Goal: Task Accomplishment & Management: Manage account settings

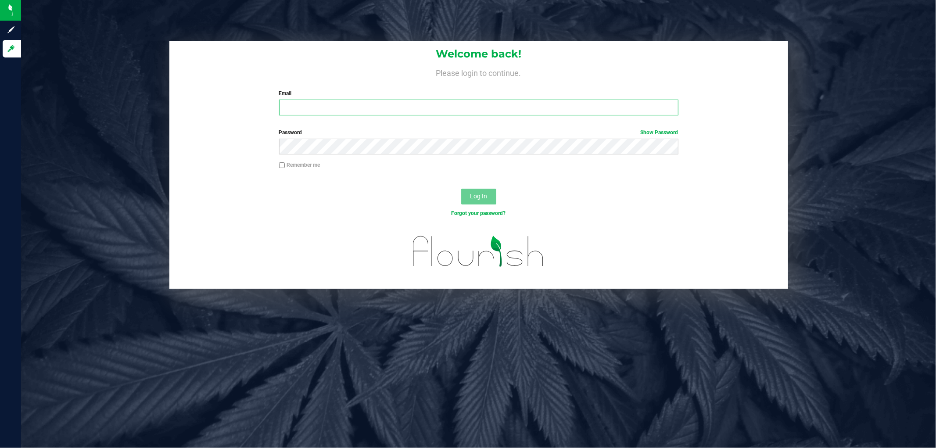
click at [398, 104] on input "Email" at bounding box center [478, 108] width 399 height 16
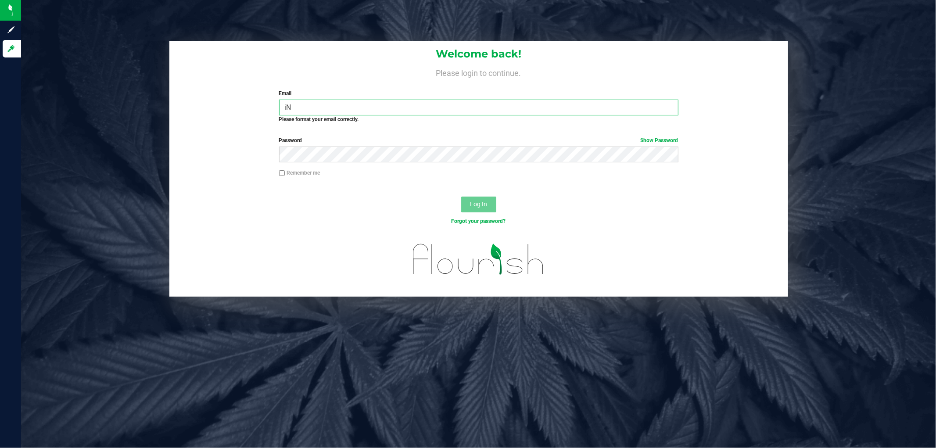
type input "i"
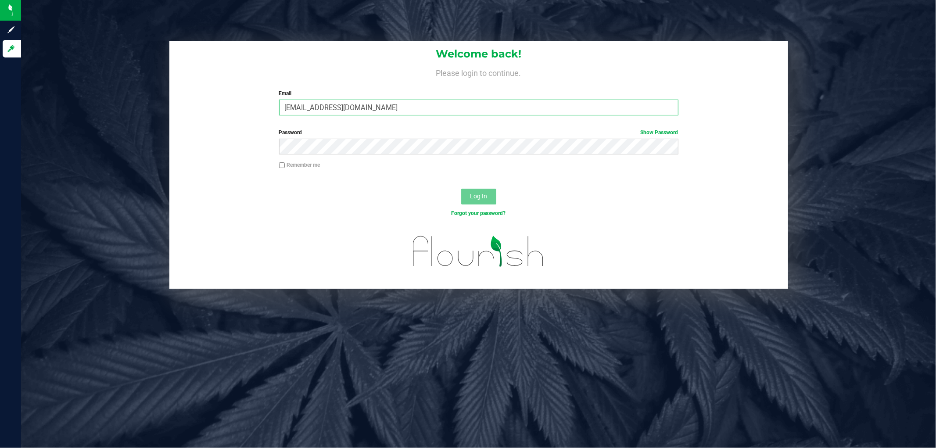
type input "Inunez@liveparallel.com"
click at [461, 189] on button "Log In" at bounding box center [478, 197] width 35 height 16
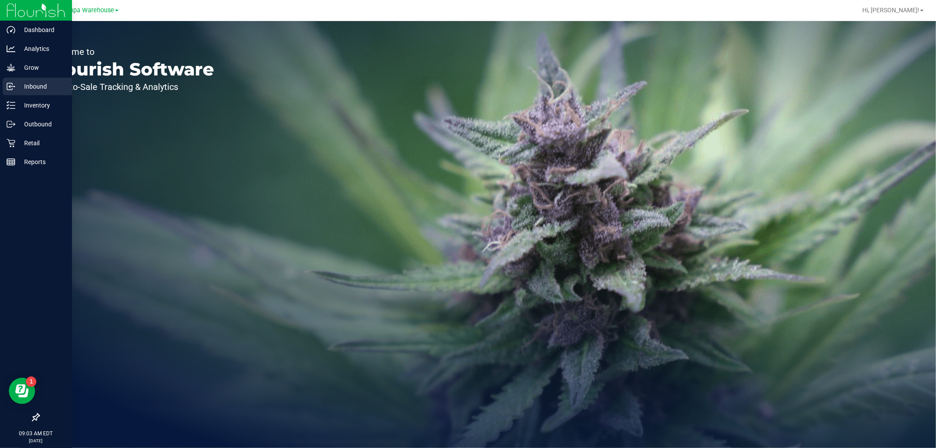
click at [53, 85] on p "Inbound" at bounding box center [41, 86] width 53 height 11
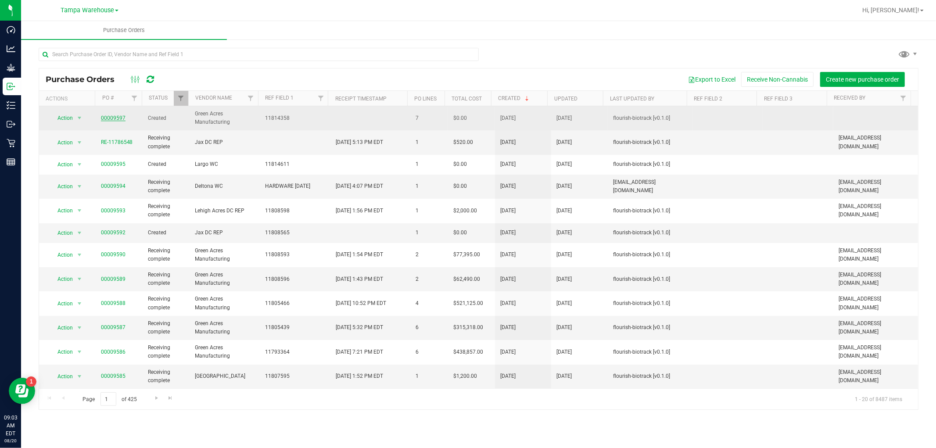
click at [104, 120] on link "00009597" at bounding box center [113, 118] width 25 height 6
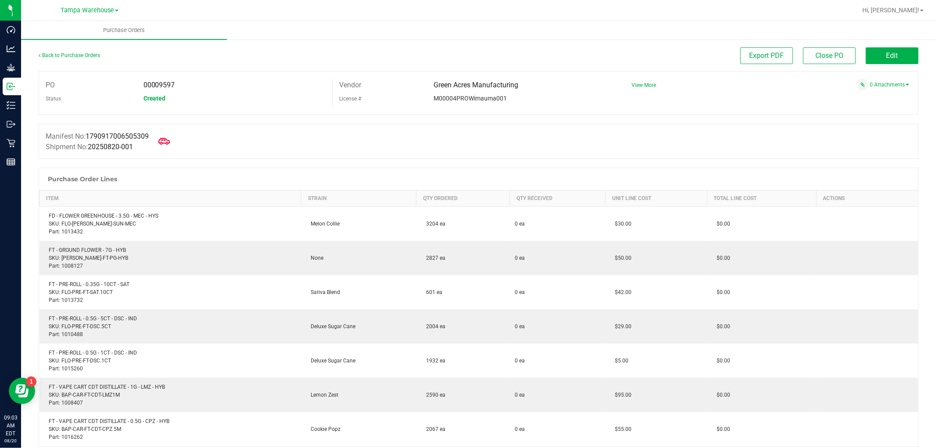
click at [166, 142] on icon at bounding box center [163, 141] width 11 height 11
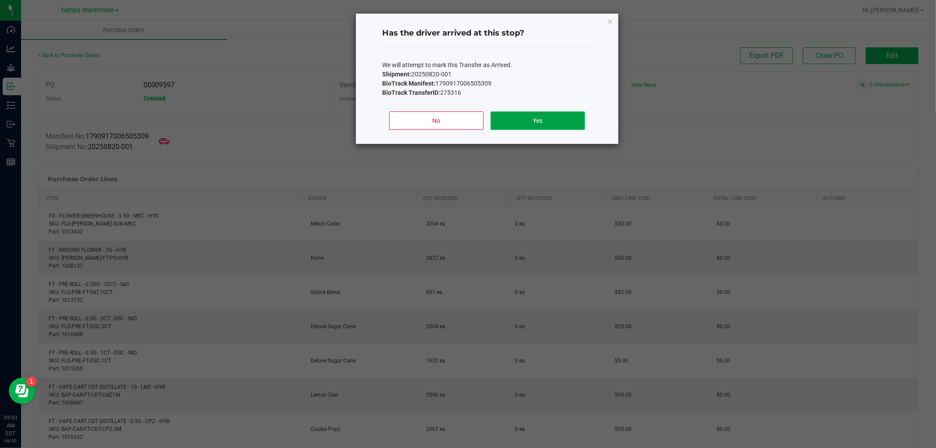
click at [515, 123] on button "Yes" at bounding box center [538, 121] width 94 height 18
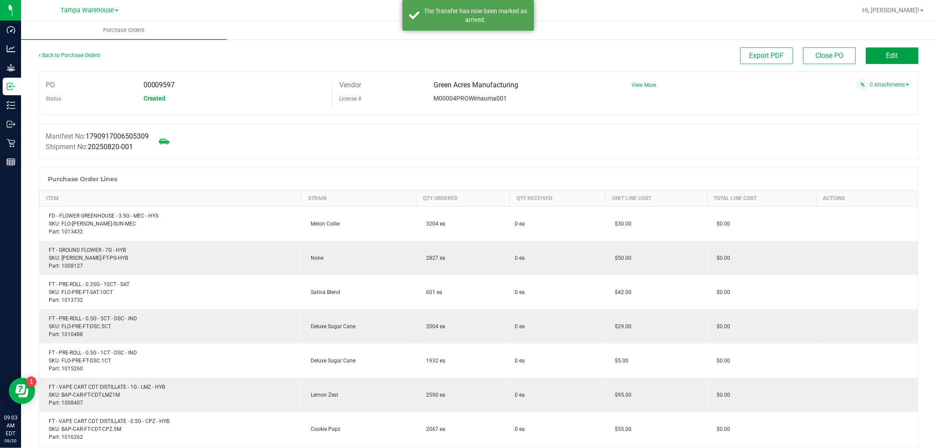
click at [896, 53] on button "Edit" at bounding box center [892, 55] width 53 height 17
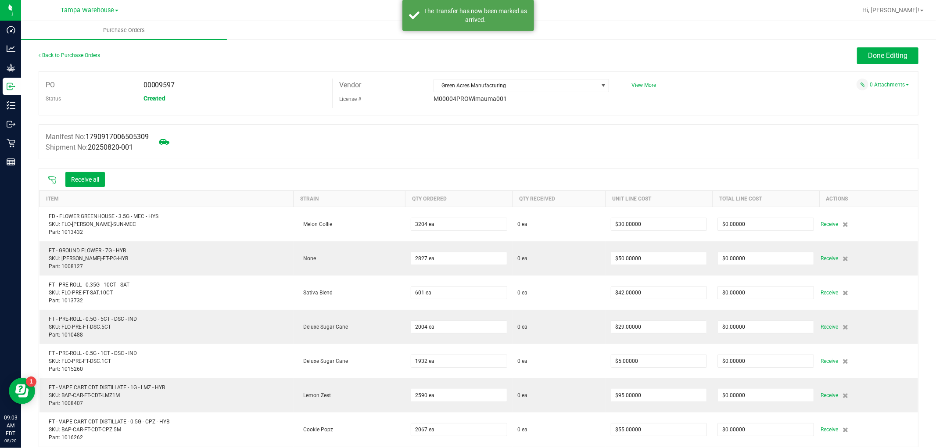
click at [53, 178] on icon at bounding box center [52, 180] width 9 height 9
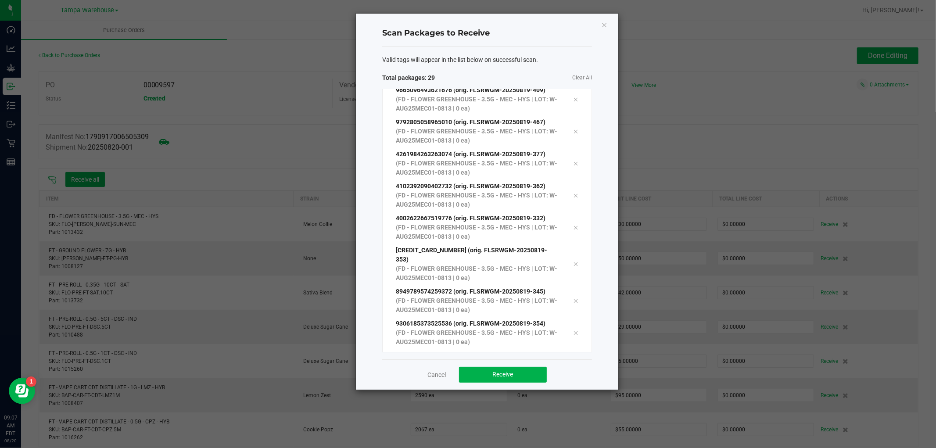
scroll to position [688, 0]
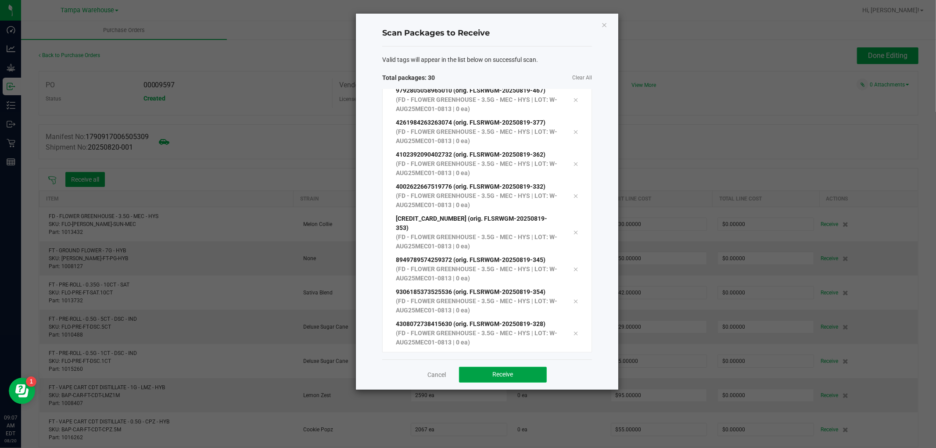
click at [506, 378] on span "Receive" at bounding box center [503, 374] width 21 height 7
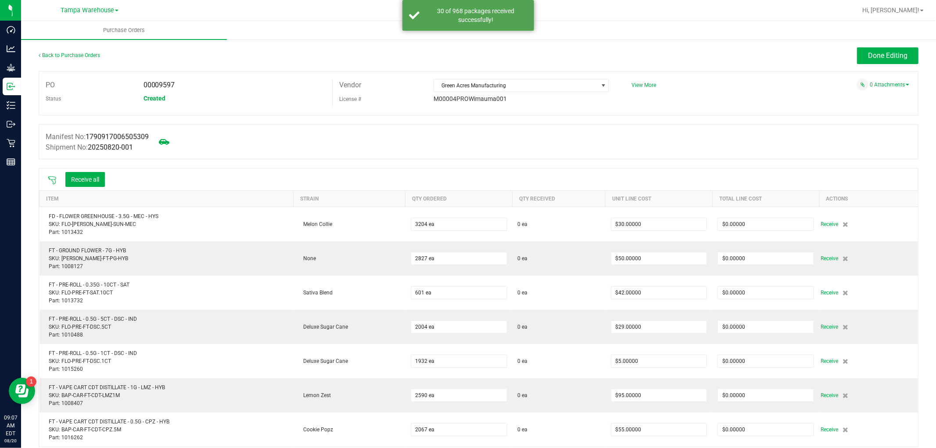
click at [50, 182] on icon at bounding box center [52, 180] width 9 height 9
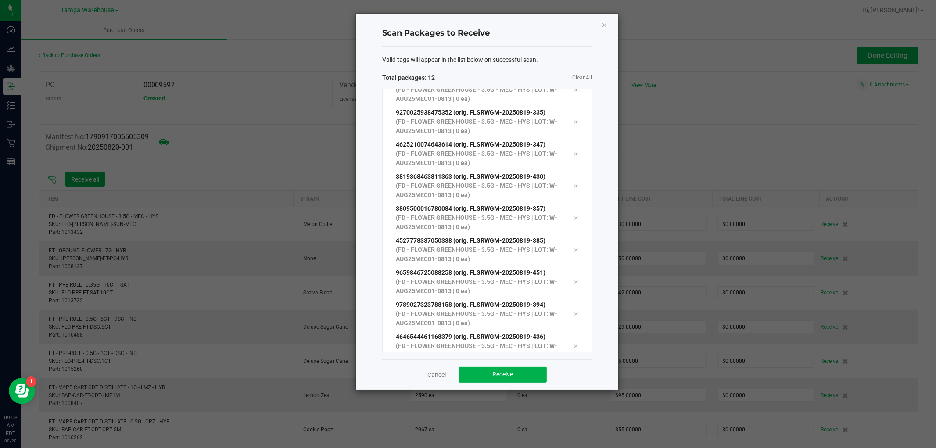
scroll to position [112, 0]
click at [504, 377] on span "Receive" at bounding box center [503, 374] width 21 height 7
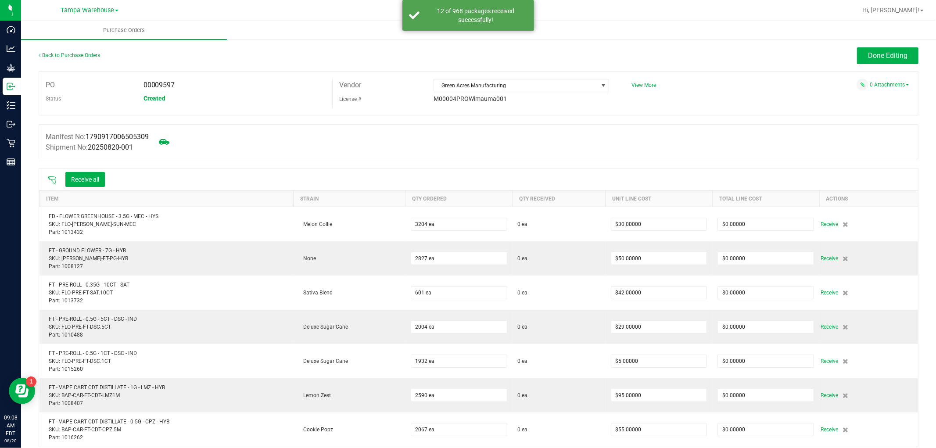
click at [50, 181] on icon at bounding box center [52, 180] width 9 height 9
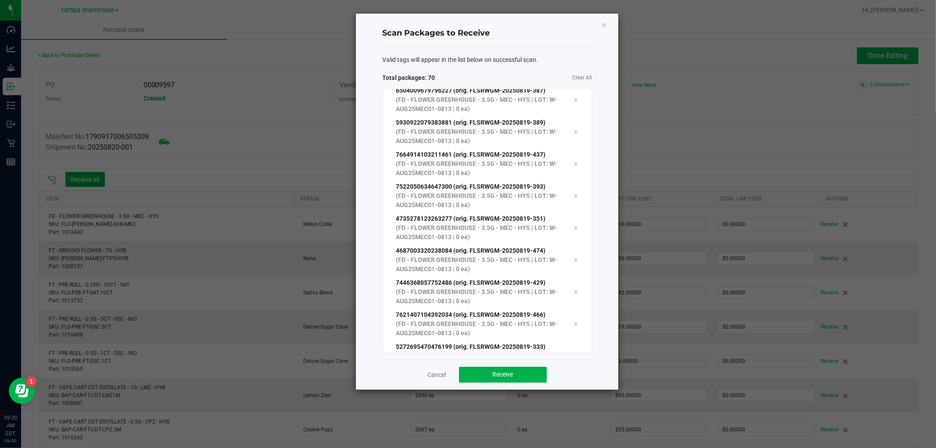
scroll to position [1969, 0]
click at [512, 376] on span "Receive" at bounding box center [503, 374] width 21 height 7
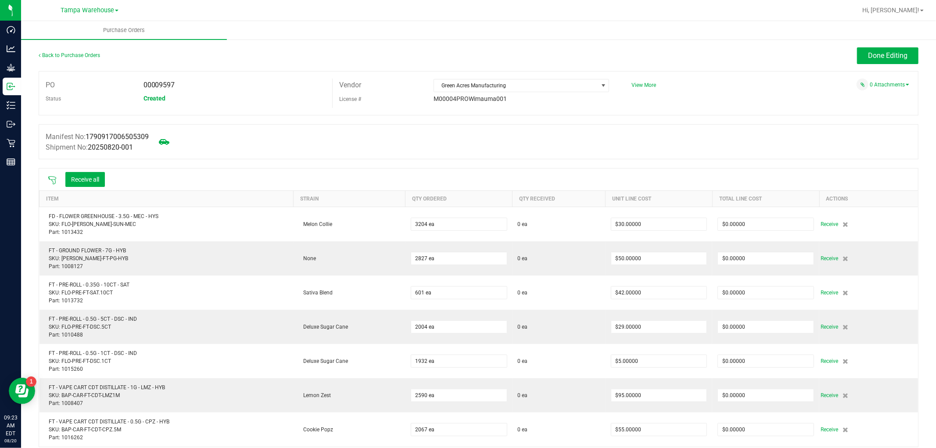
click at [51, 182] on icon at bounding box center [52, 180] width 9 height 9
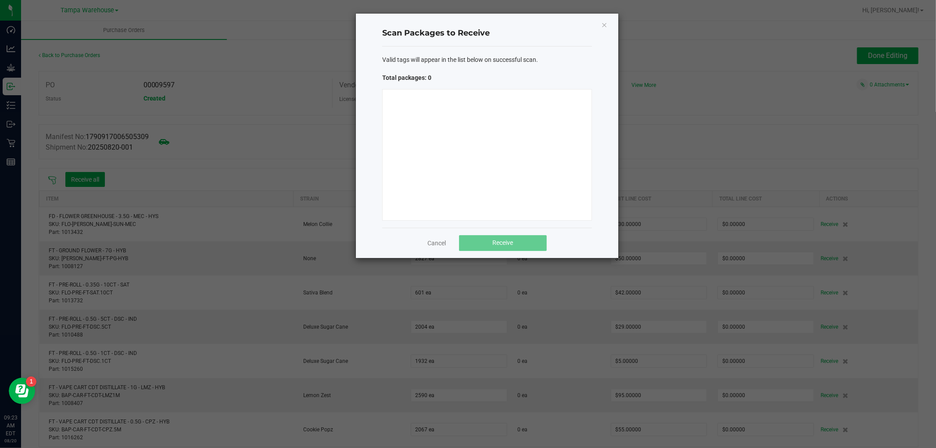
click at [468, 81] on span "Total packages: 0" at bounding box center [434, 77] width 105 height 9
click at [483, 47] on div "Valid tags will appear in the list below on successful scan. Total packages: 0" at bounding box center [487, 137] width 210 height 181
click at [546, 87] on div "Valid tags will appear in the list below on successful scan. Total packages: 0" at bounding box center [487, 137] width 210 height 181
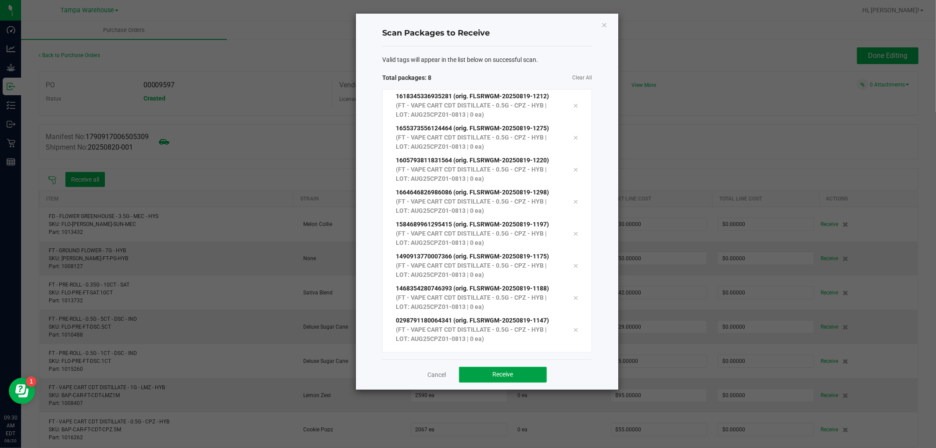
click at [521, 374] on button "Receive" at bounding box center [503, 375] width 88 height 16
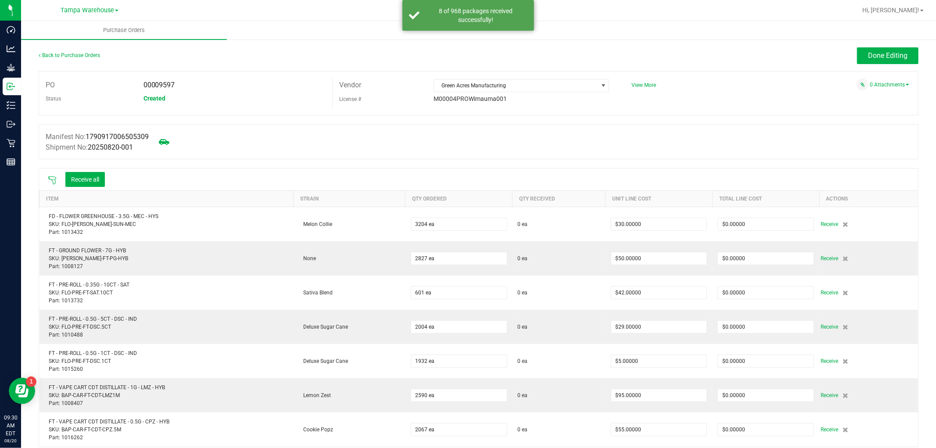
click at [52, 181] on icon at bounding box center [52, 180] width 9 height 9
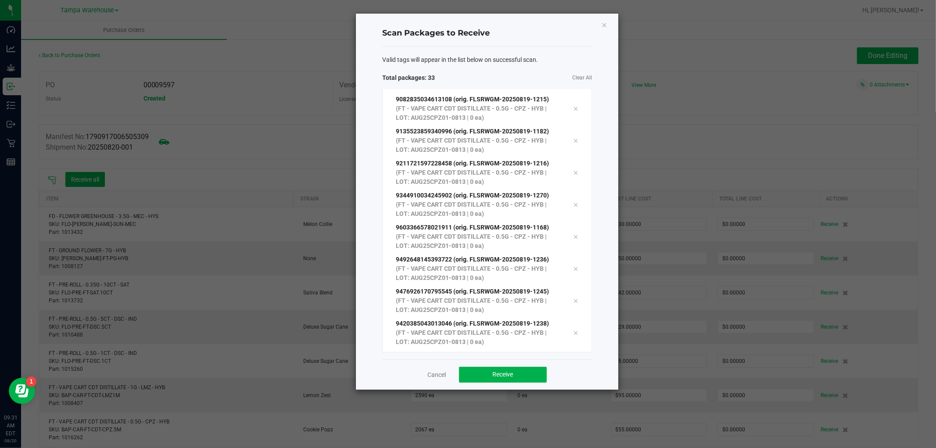
scroll to position [784, 0]
click at [514, 378] on button "Receive" at bounding box center [503, 375] width 88 height 16
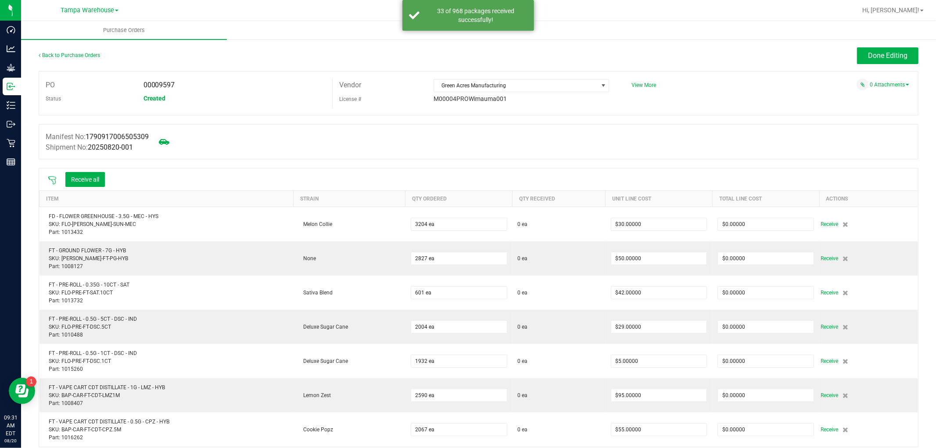
click at [50, 185] on icon at bounding box center [52, 180] width 9 height 9
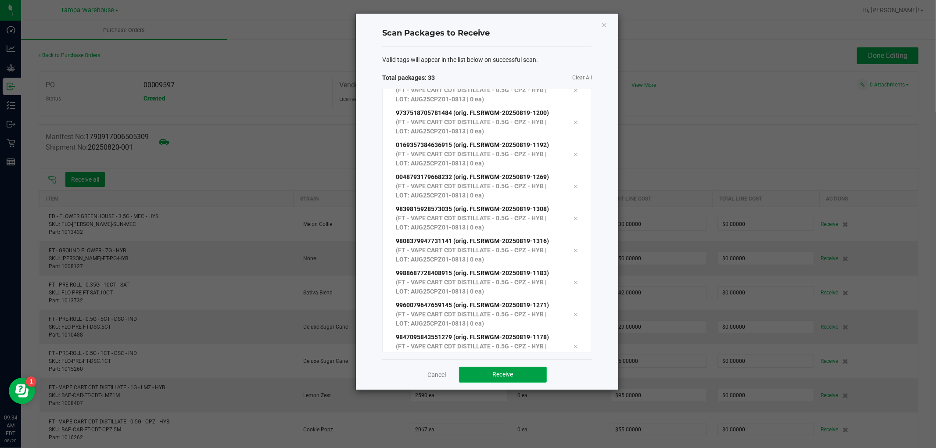
click at [494, 374] on span "Receive" at bounding box center [503, 374] width 21 height 7
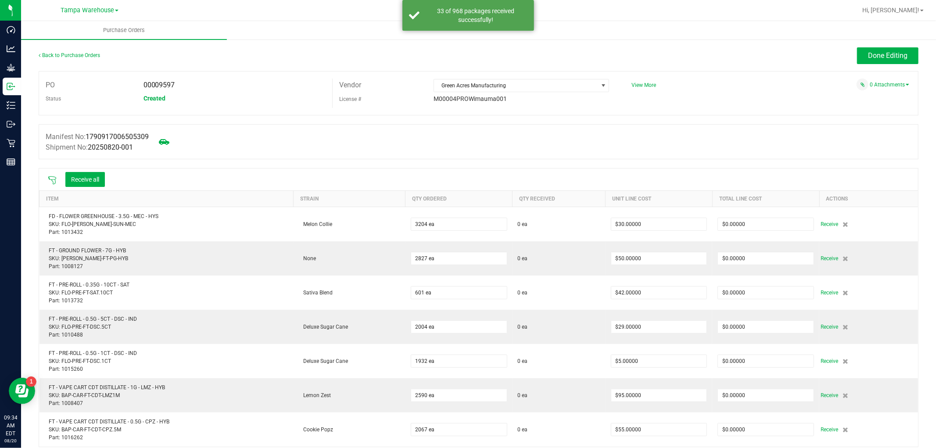
click at [50, 183] on icon at bounding box center [52, 180] width 9 height 9
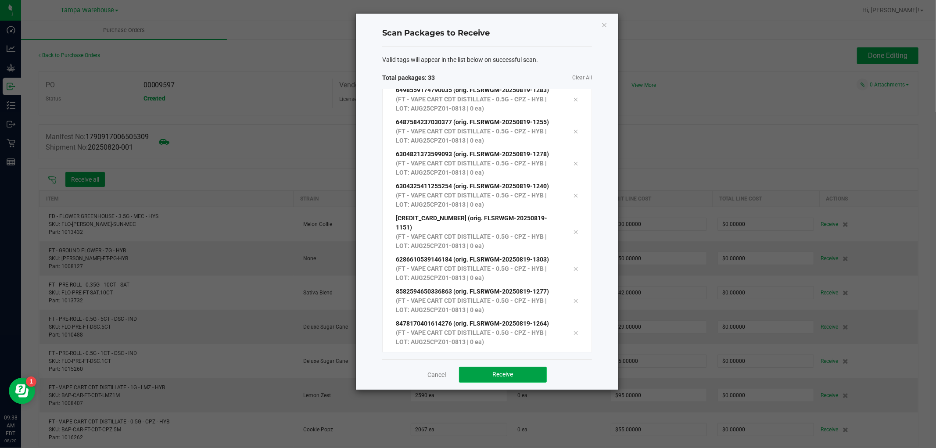
click at [486, 376] on button "Receive" at bounding box center [503, 375] width 88 height 16
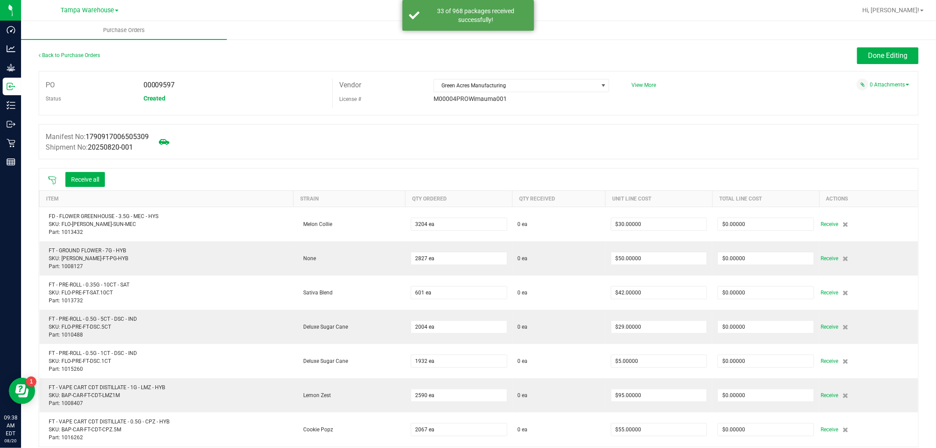
click at [55, 181] on icon at bounding box center [52, 180] width 8 height 8
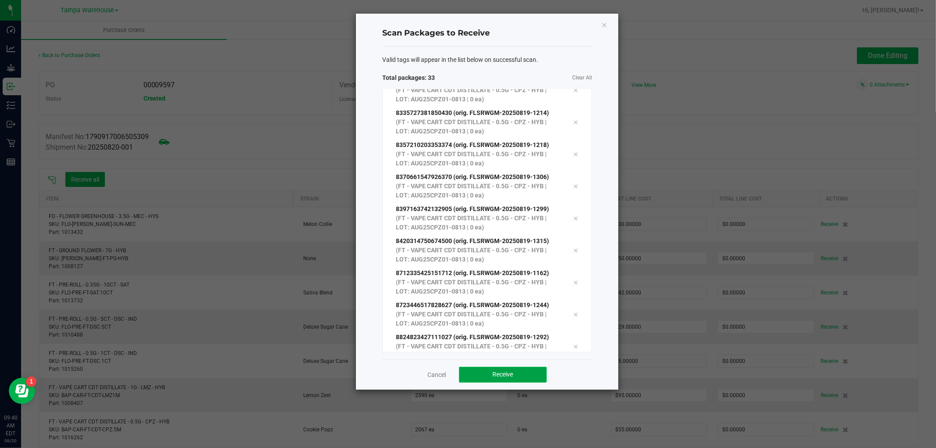
click at [509, 372] on span "Receive" at bounding box center [503, 374] width 21 height 7
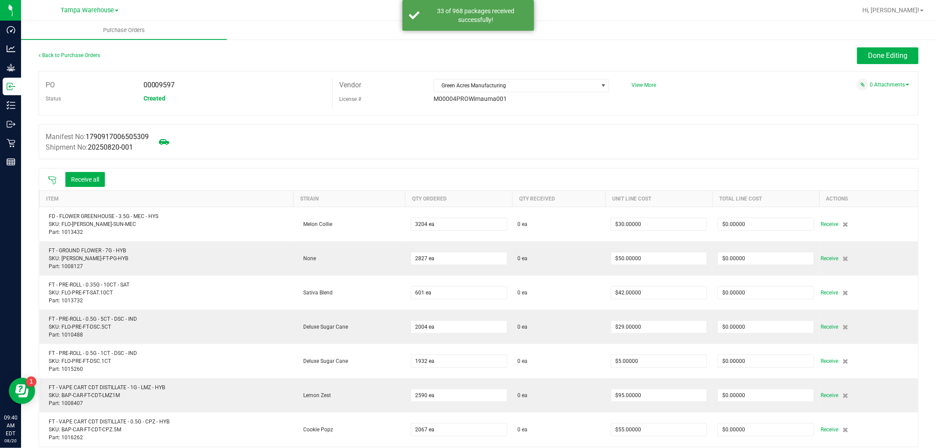
click at [51, 182] on icon at bounding box center [52, 180] width 9 height 9
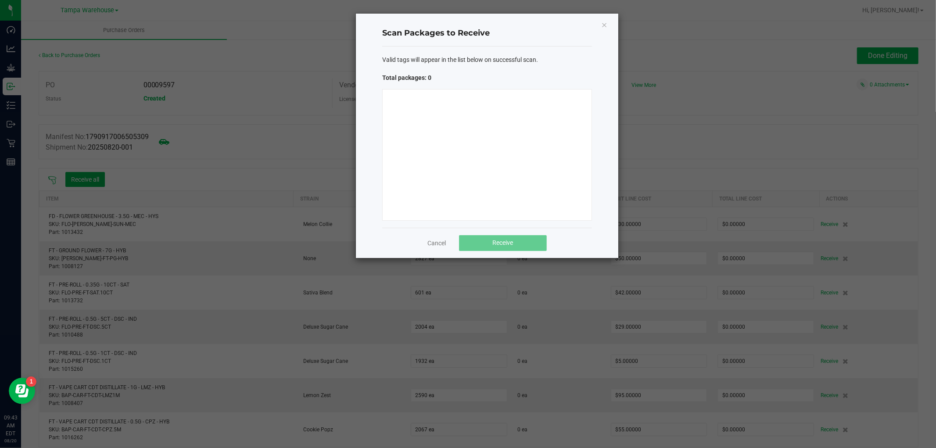
click at [506, 80] on div "Total packages: 0" at bounding box center [487, 77] width 210 height 9
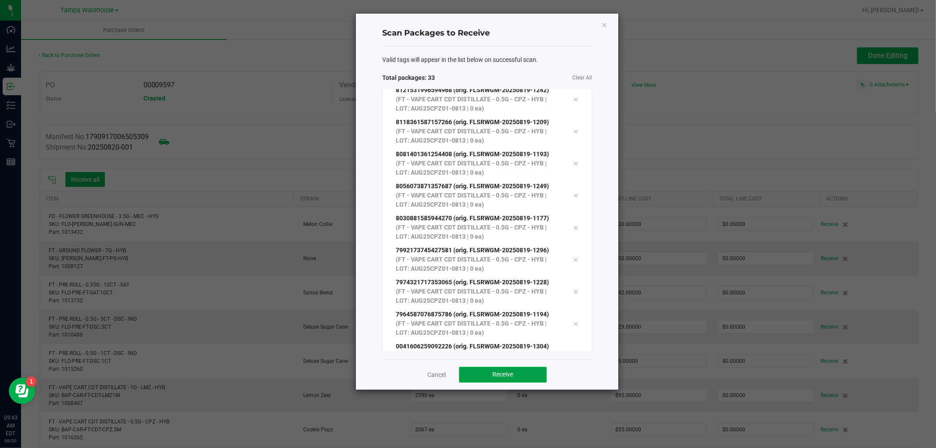
click at [492, 381] on button "Receive" at bounding box center [503, 375] width 88 height 16
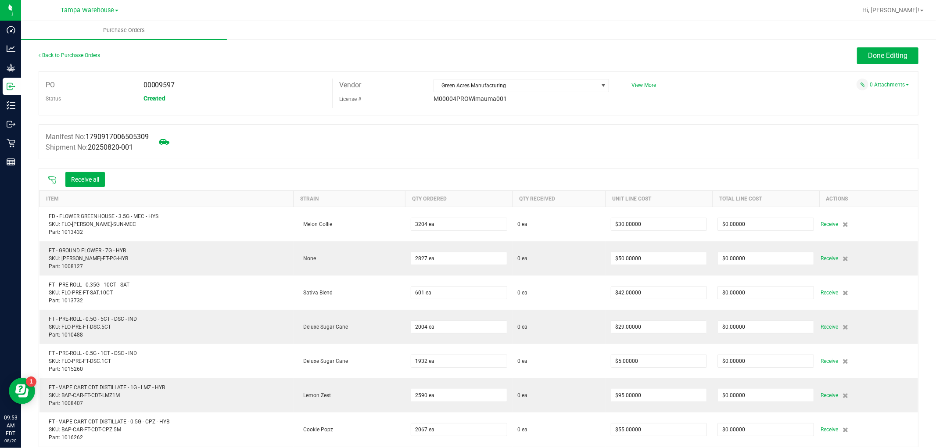
click at [54, 179] on icon at bounding box center [52, 180] width 9 height 9
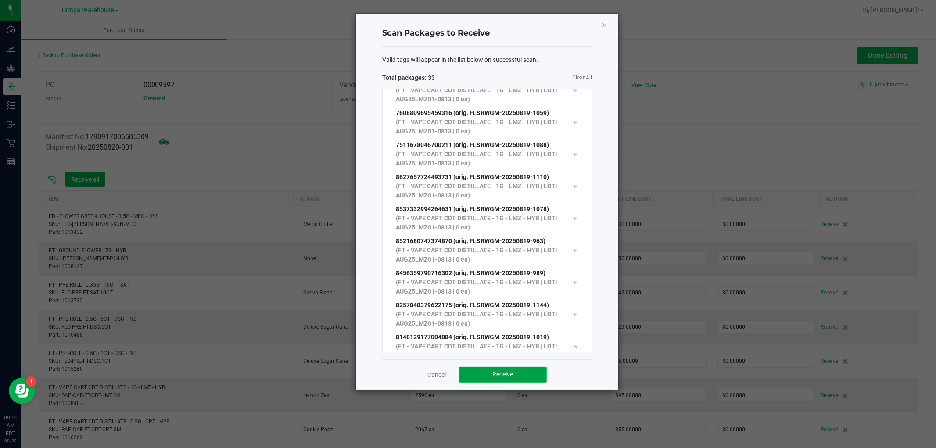
click at [508, 380] on button "Receive" at bounding box center [503, 375] width 88 height 16
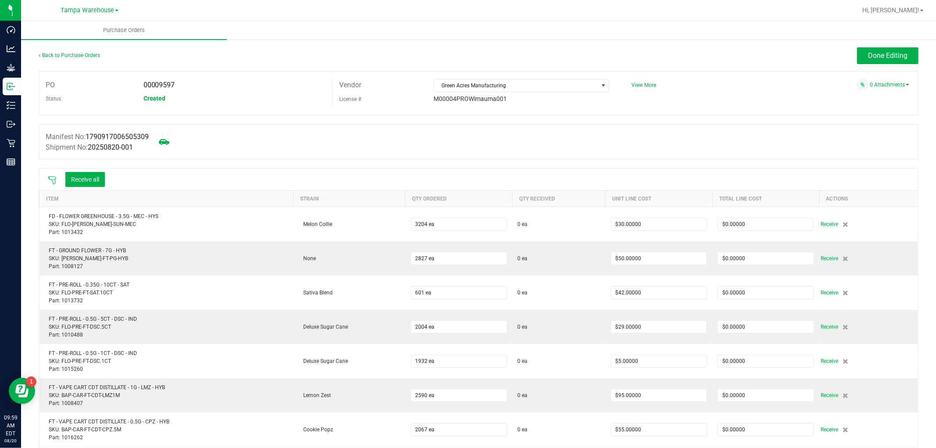
click at [50, 178] on icon at bounding box center [52, 180] width 9 height 9
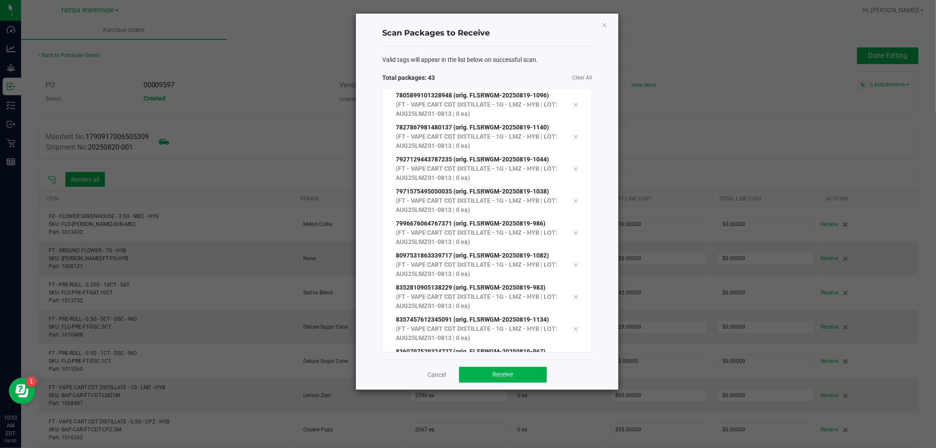
scroll to position [1137, 0]
click at [482, 372] on button "Receive" at bounding box center [503, 375] width 88 height 16
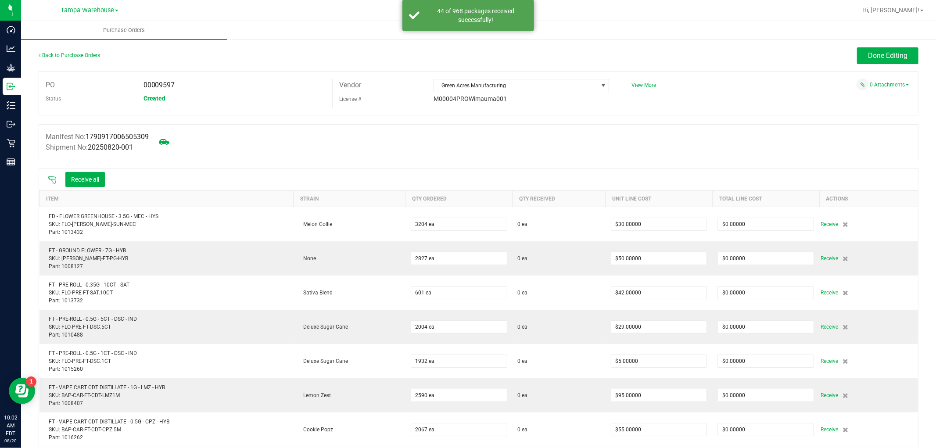
click at [49, 181] on icon at bounding box center [52, 180] width 9 height 9
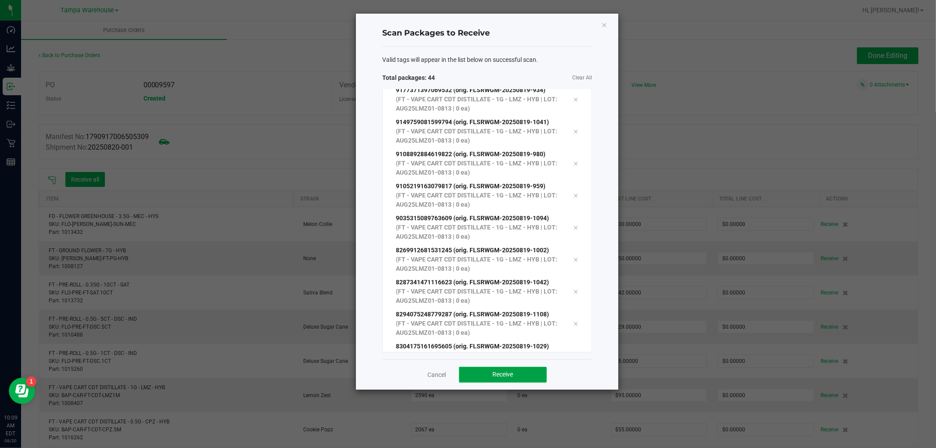
click at [492, 378] on button "Receive" at bounding box center [503, 375] width 88 height 16
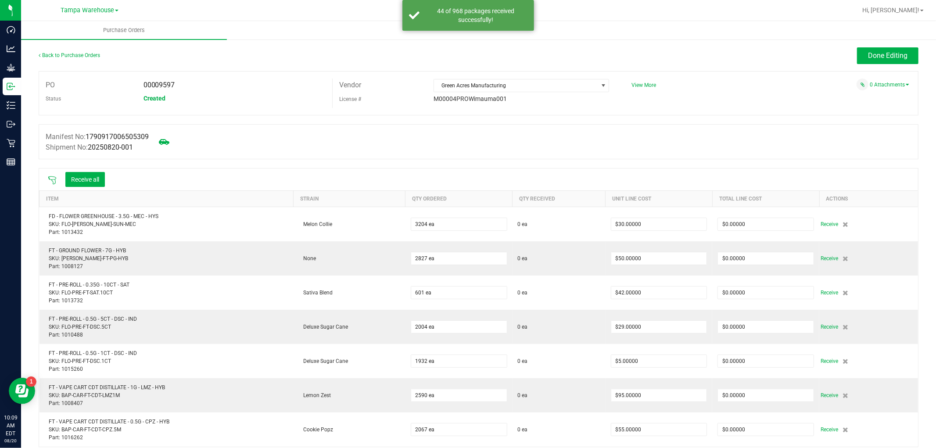
click at [50, 185] on icon at bounding box center [52, 180] width 9 height 9
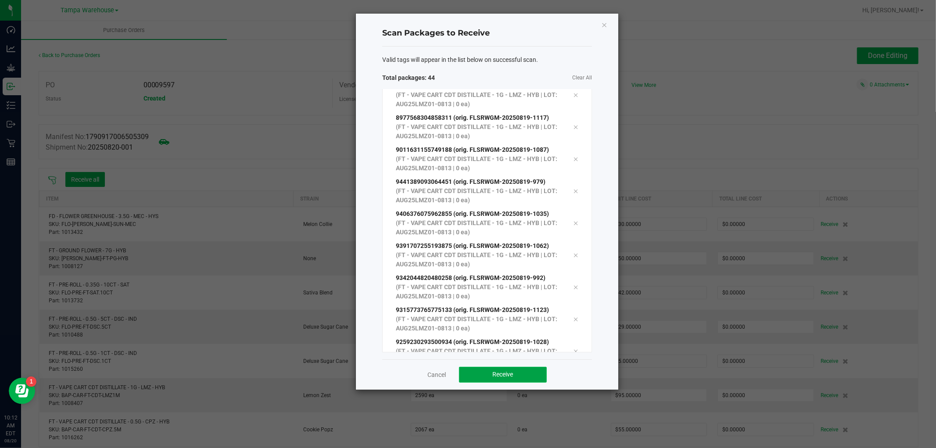
click at [507, 369] on button "Receive" at bounding box center [503, 375] width 88 height 16
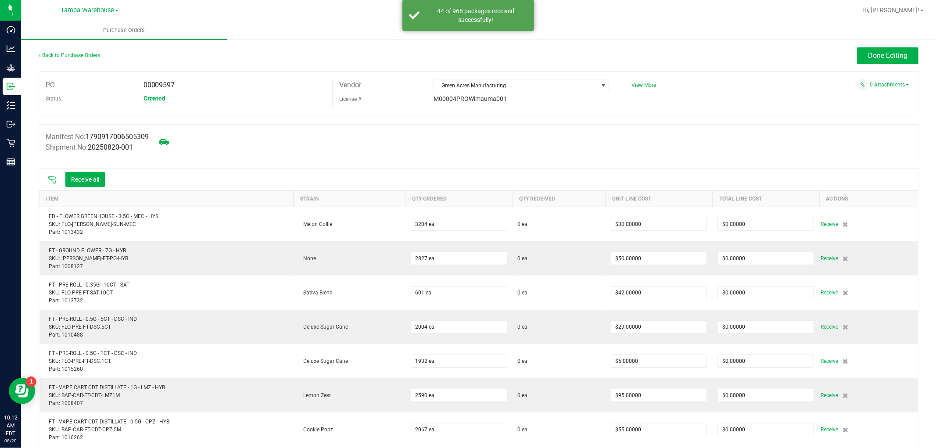
click at [53, 180] on icon at bounding box center [52, 180] width 8 height 8
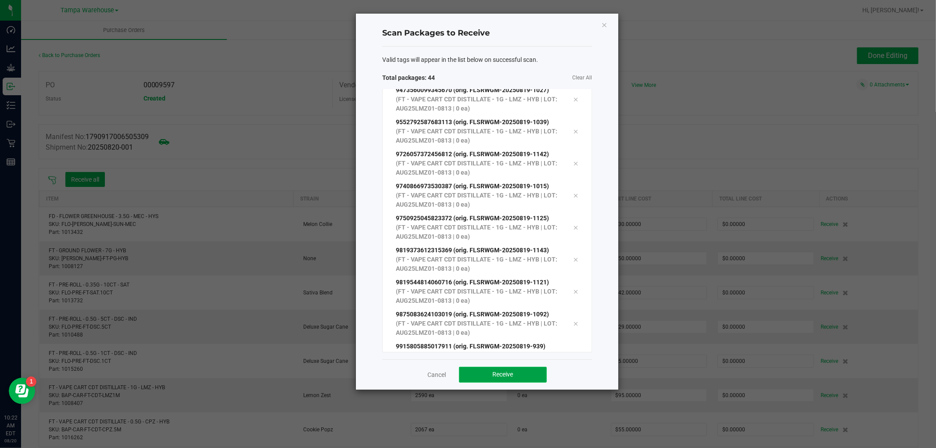
click at [488, 371] on button "Receive" at bounding box center [503, 375] width 88 height 16
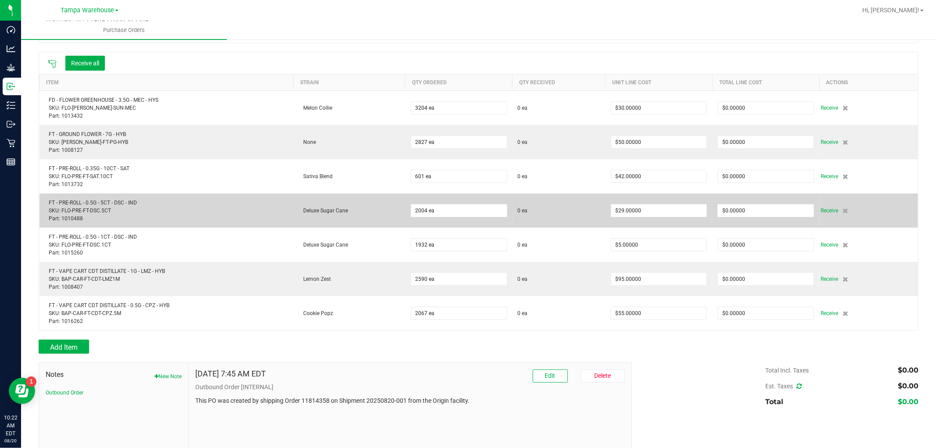
scroll to position [61, 0]
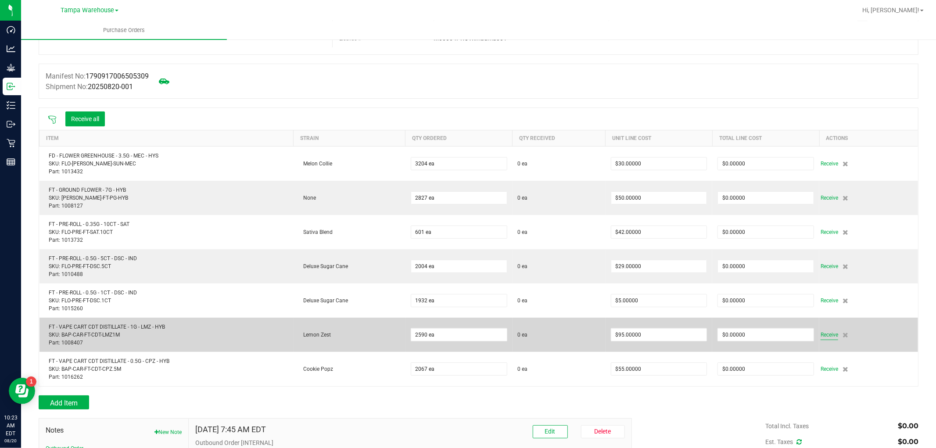
click at [822, 336] on span "Receive" at bounding box center [830, 335] width 18 height 11
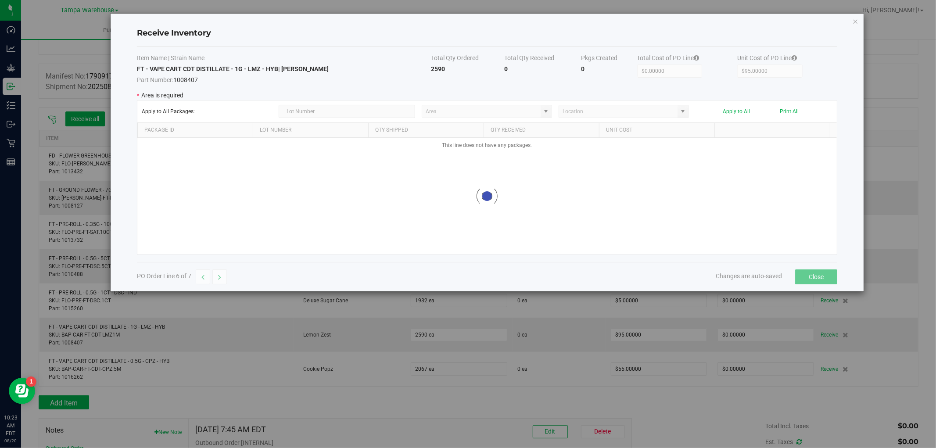
type input "State Pantry 1"
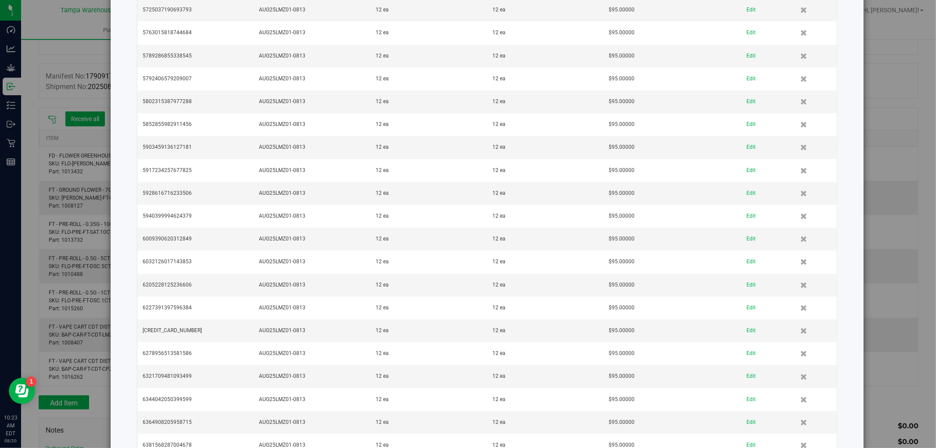
scroll to position [0, 0]
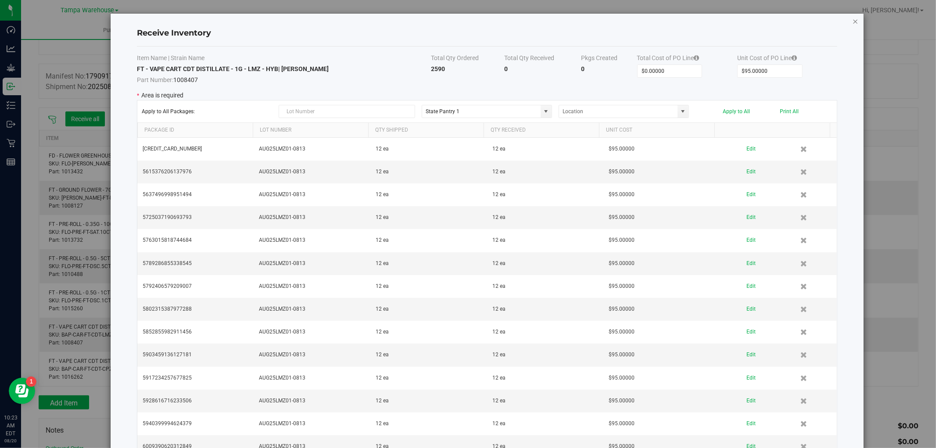
click at [853, 19] on icon "Close modal" at bounding box center [856, 21] width 6 height 11
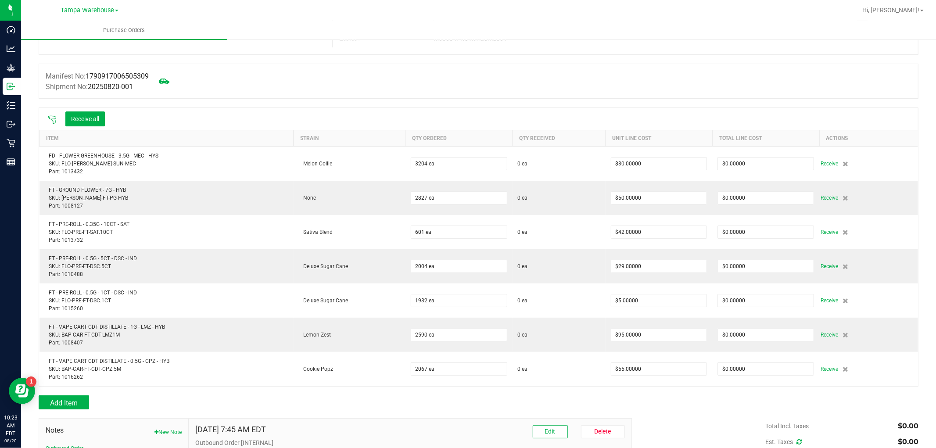
click at [53, 120] on icon at bounding box center [52, 119] width 9 height 9
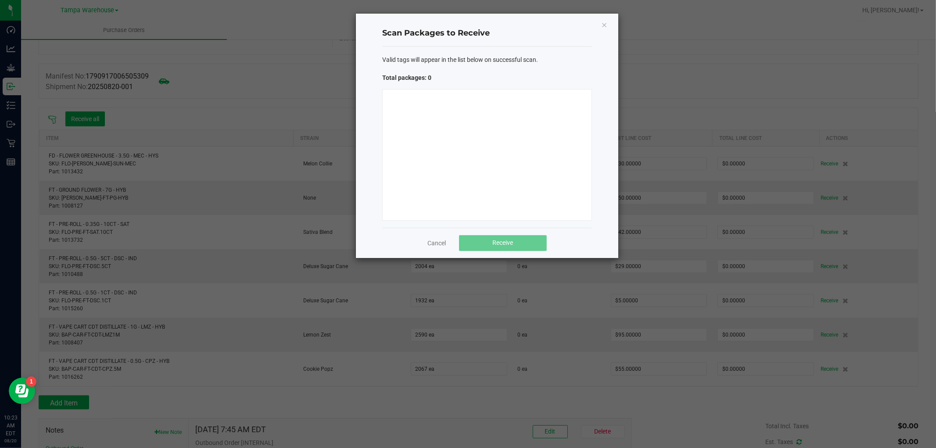
click at [547, 63] on div "Valid tags will appear in the list below on successful scan." at bounding box center [487, 59] width 210 height 9
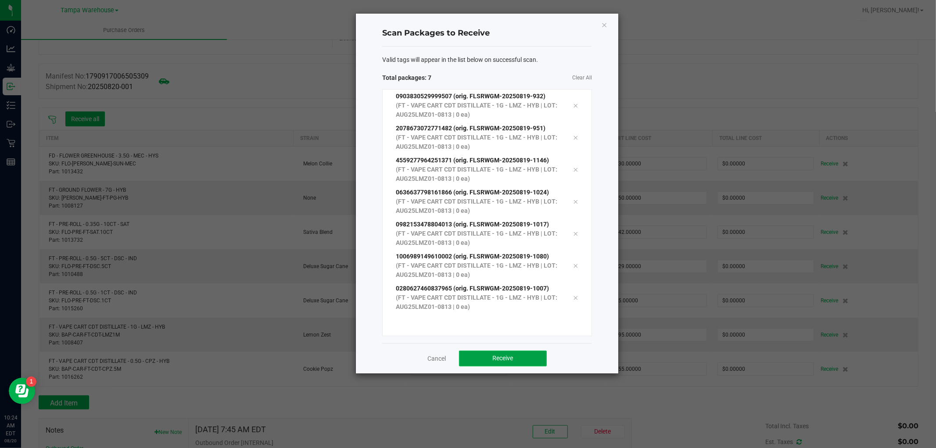
click at [486, 357] on button "Receive" at bounding box center [503, 359] width 88 height 16
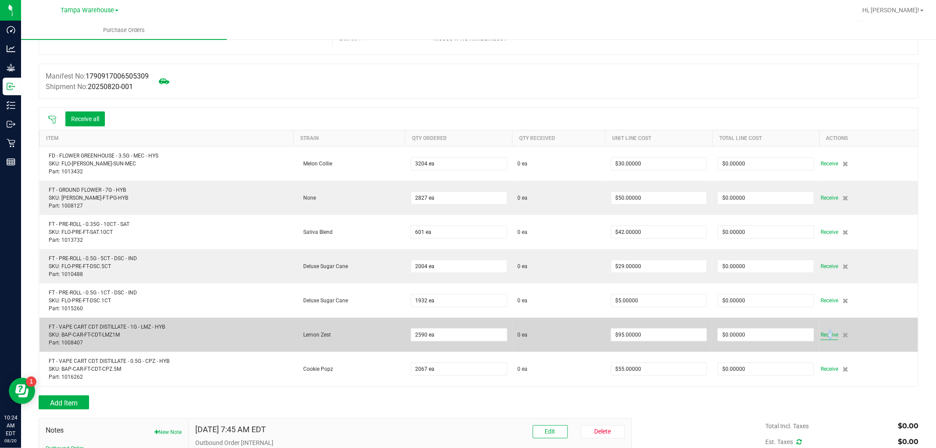
click at [822, 338] on span "Receive" at bounding box center [830, 335] width 18 height 11
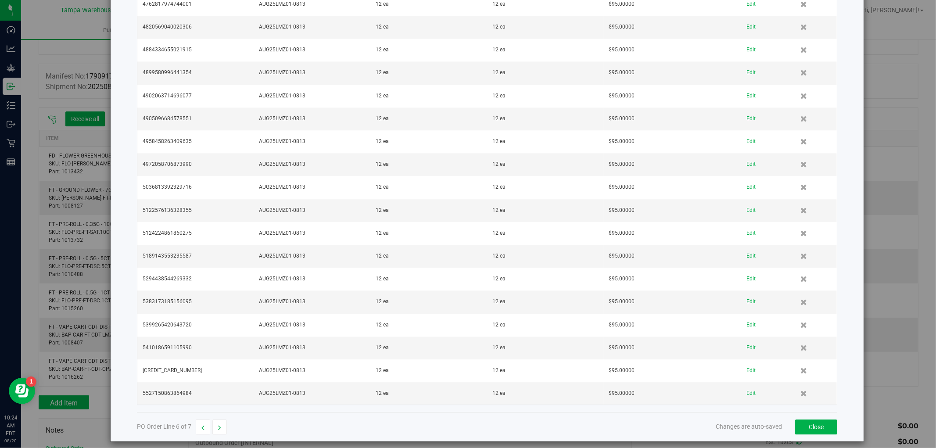
scroll to position [4695, 0]
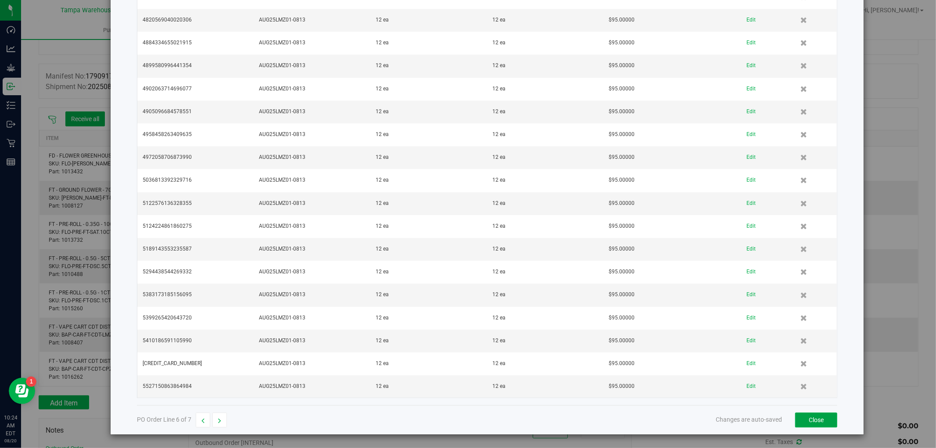
drag, startPoint x: 815, startPoint y: 423, endPoint x: 717, endPoint y: 18, distance: 416.9
click at [818, 420] on button "Close" at bounding box center [816, 420] width 42 height 15
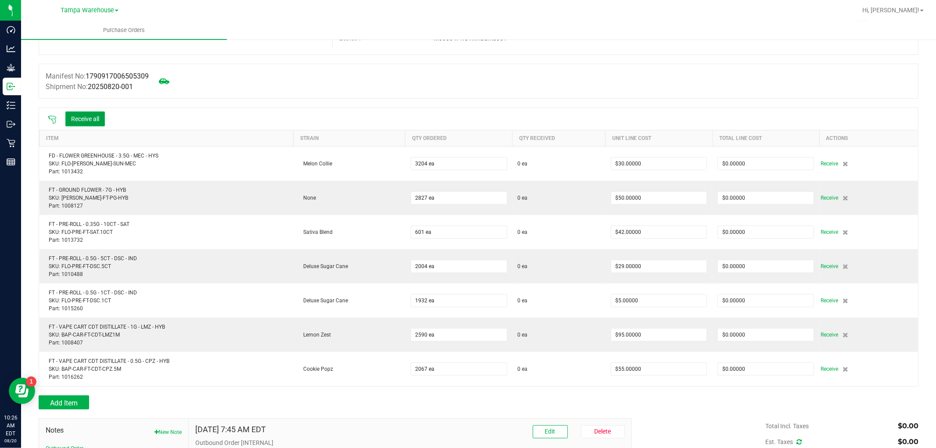
click at [93, 120] on button "Receive all" at bounding box center [85, 119] width 40 height 15
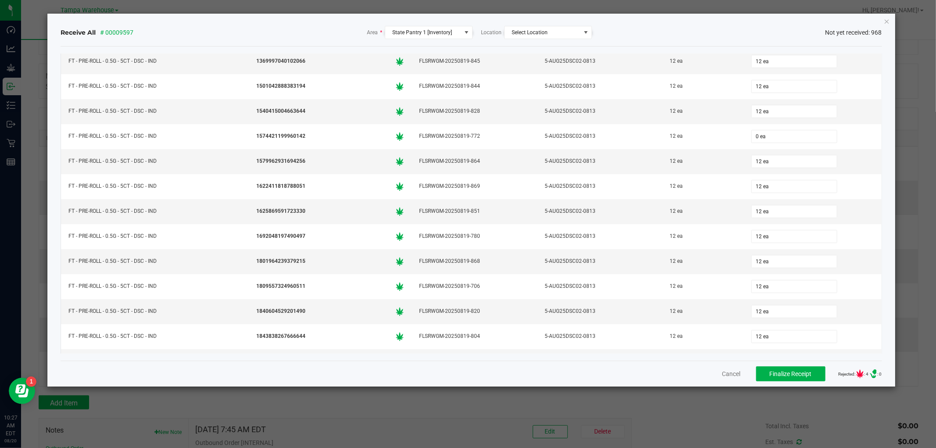
scroll to position [11072, 0]
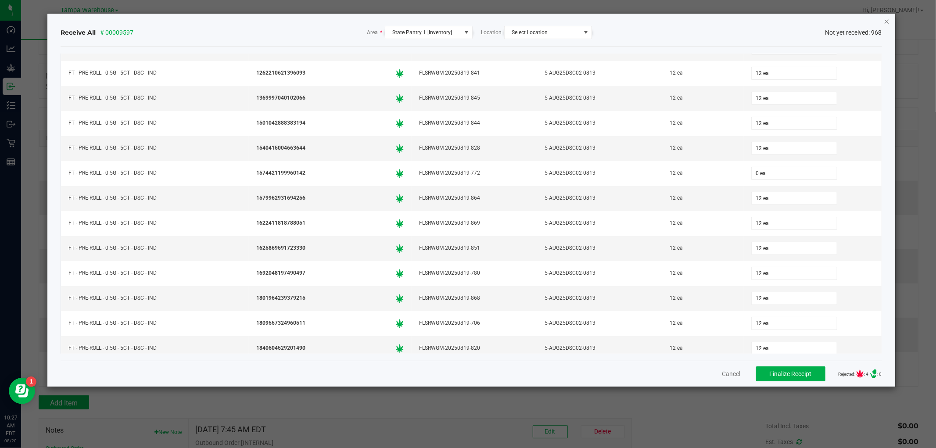
click at [889, 20] on icon "Close" at bounding box center [887, 21] width 6 height 11
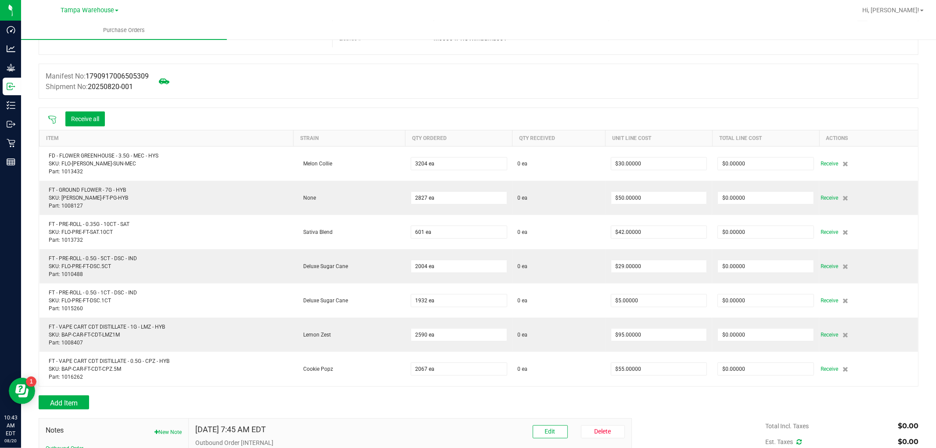
drag, startPoint x: 227, startPoint y: 76, endPoint x: 221, endPoint y: 73, distance: 6.7
drag, startPoint x: 221, startPoint y: 73, endPoint x: 313, endPoint y: 57, distance: 93.1
click at [313, 57] on div at bounding box center [479, 59] width 880 height 9
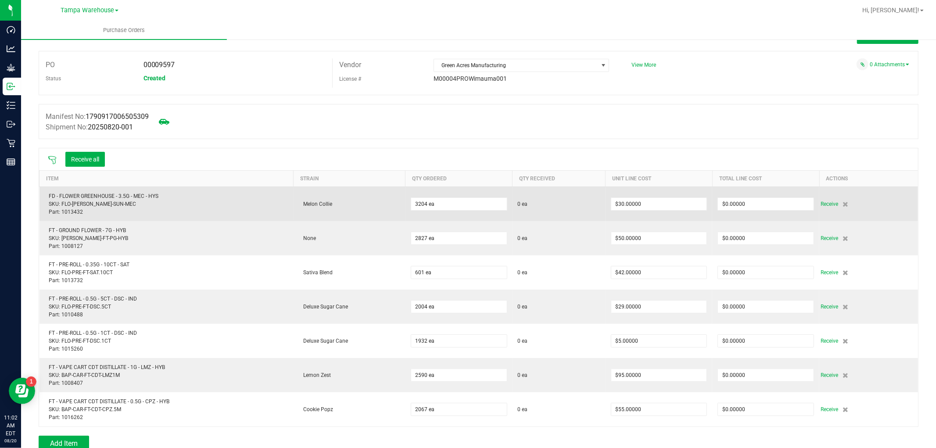
scroll to position [0, 0]
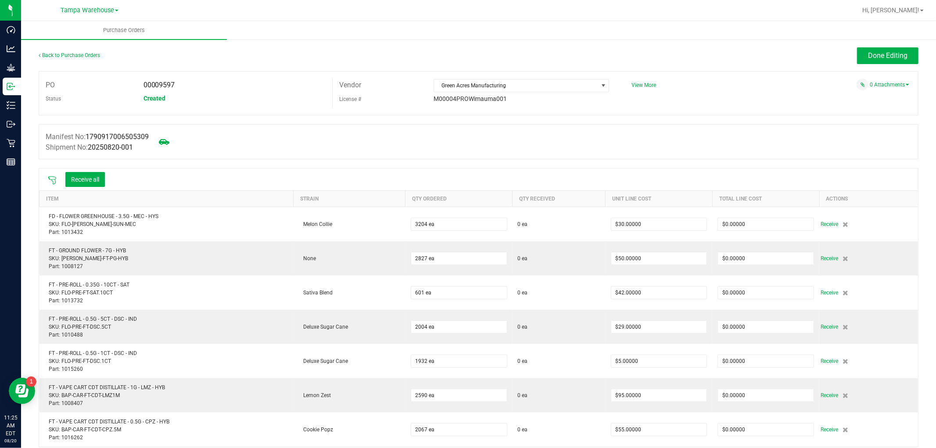
click at [50, 181] on icon at bounding box center [52, 180] width 9 height 9
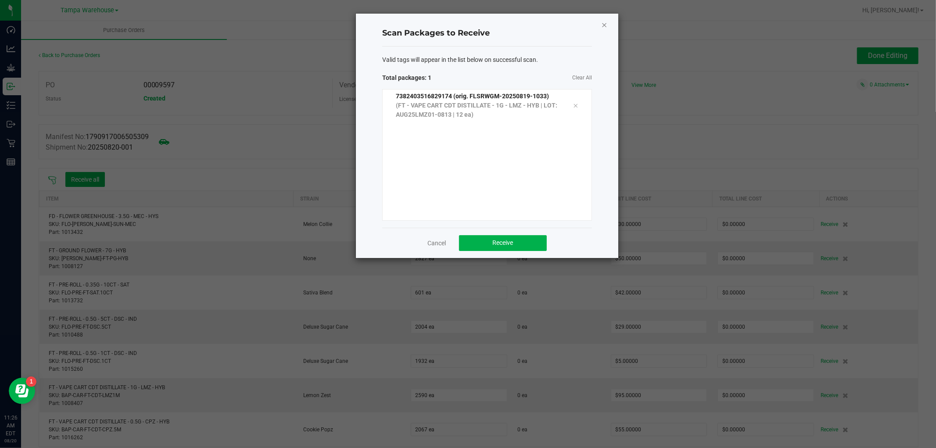
click at [606, 28] on icon "Close" at bounding box center [604, 24] width 6 height 11
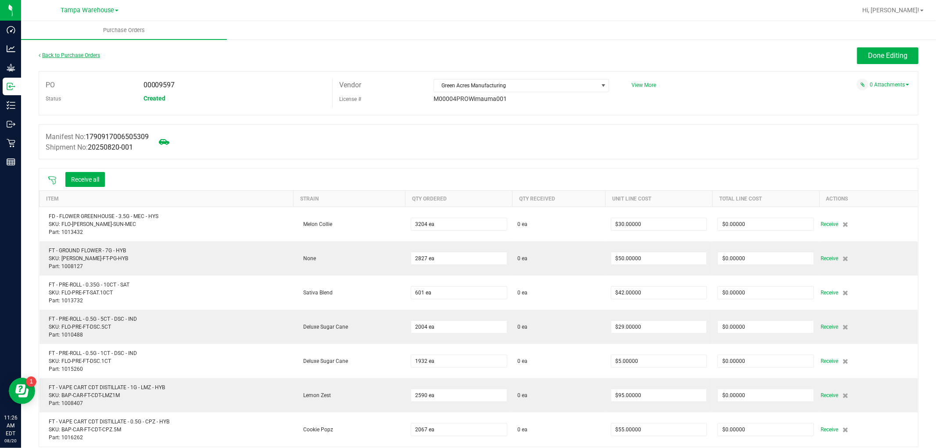
click at [87, 55] on link "Back to Purchase Orders" at bounding box center [69, 55] width 61 height 6
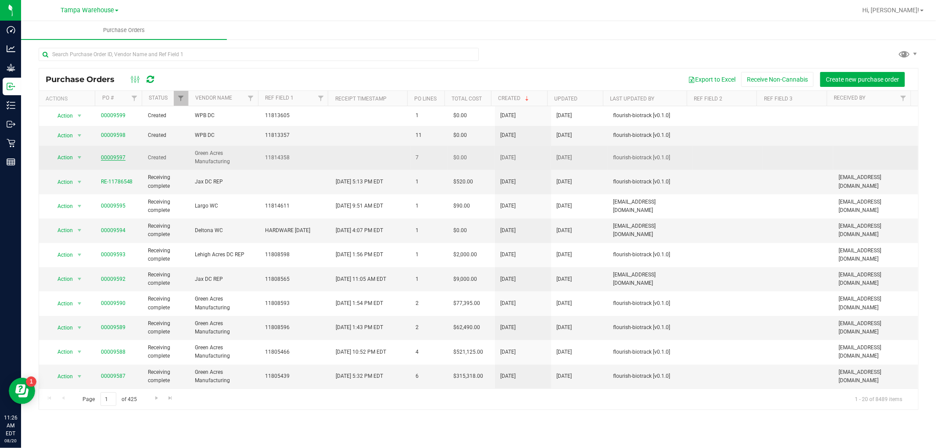
click at [120, 156] on link "00009597" at bounding box center [113, 158] width 25 height 6
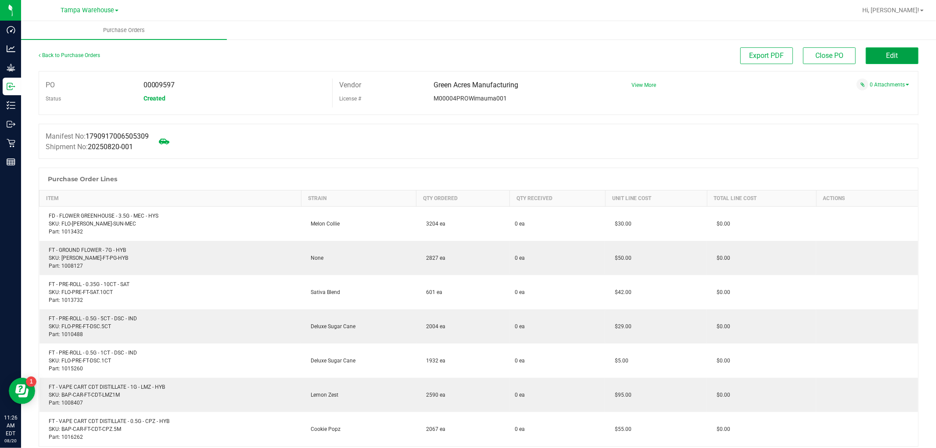
click at [870, 59] on button "Edit" at bounding box center [892, 55] width 53 height 17
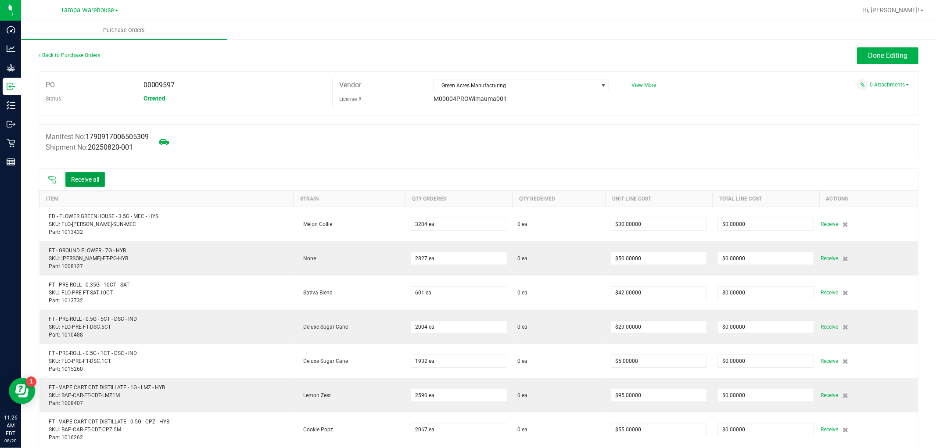
click at [97, 180] on button "Receive all" at bounding box center [85, 179] width 40 height 15
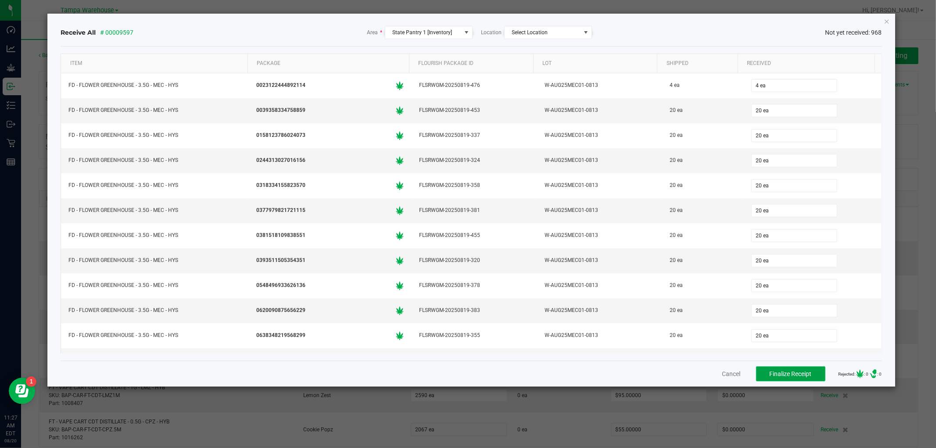
click at [789, 371] on span "Finalize Receipt" at bounding box center [791, 374] width 42 height 7
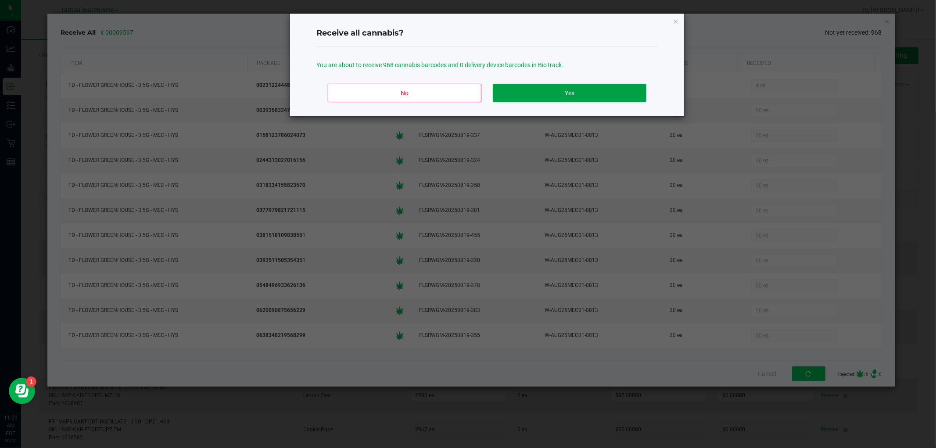
click at [559, 95] on button "Yes" at bounding box center [570, 93] width 154 height 18
